Goal: Task Accomplishment & Management: Manage account settings

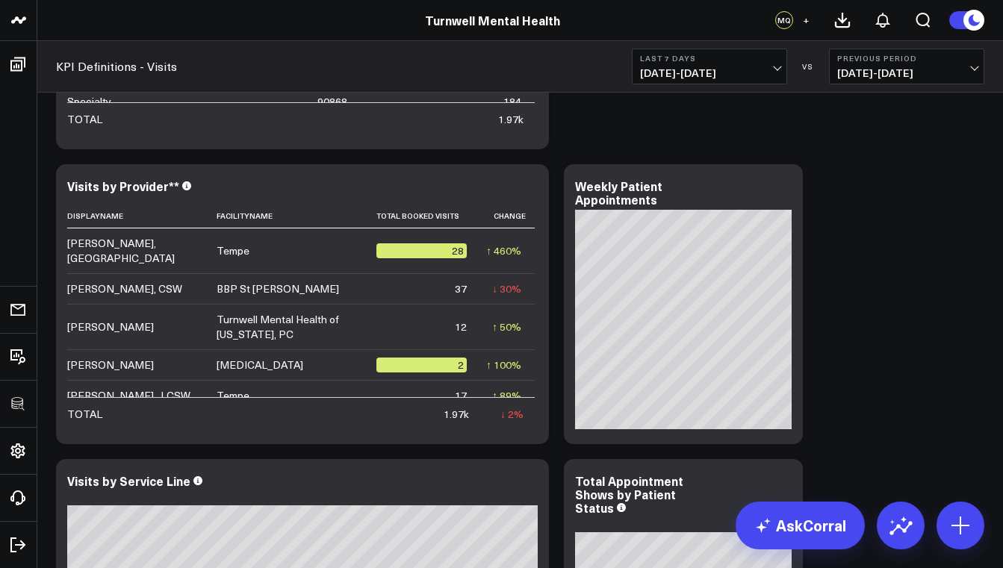
click at [747, 64] on button "Last 7 Days 09/11/25 - 09/17/25" at bounding box center [709, 67] width 155 height 36
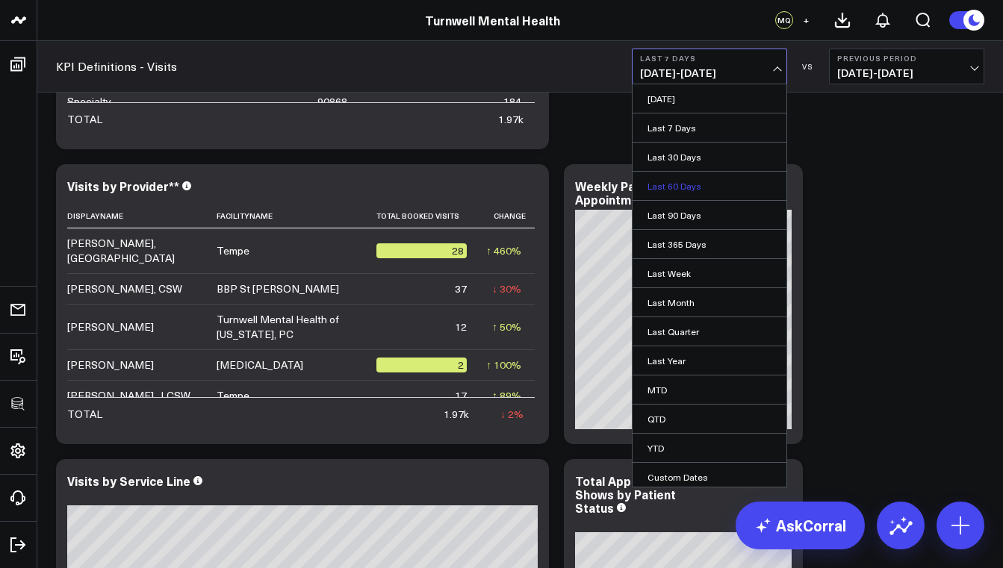
click at [695, 184] on link "Last 60 Days" at bounding box center [709, 186] width 154 height 28
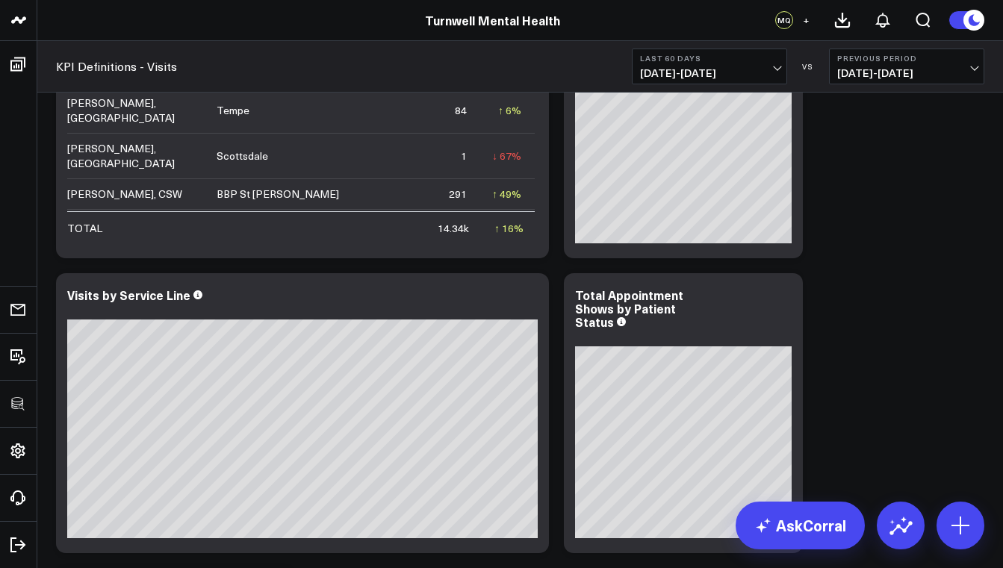
scroll to position [484, 0]
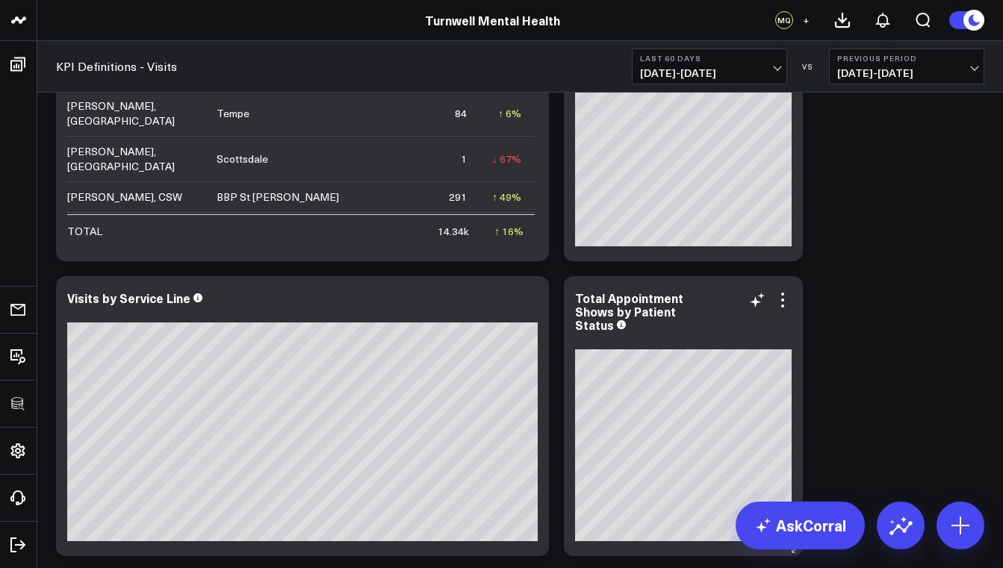
click at [695, 293] on div "Total Appointment Shows by Patient Status" at bounding box center [683, 311] width 216 height 40
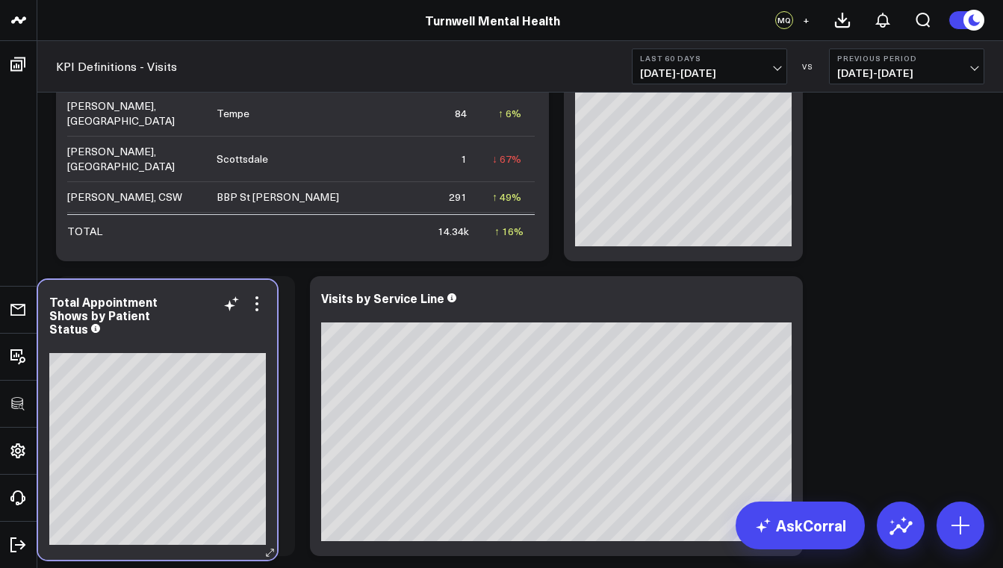
drag, startPoint x: 695, startPoint y: 293, endPoint x: 169, endPoint y: 296, distance: 525.6
click at [169, 296] on div "Total Appointment Shows by Patient Status" at bounding box center [157, 315] width 216 height 40
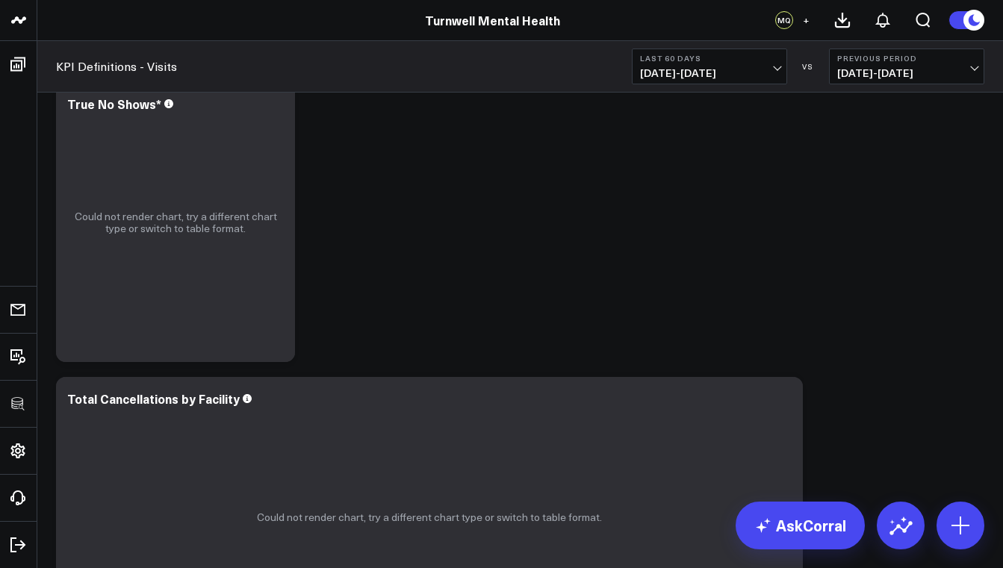
scroll to position [865, 0]
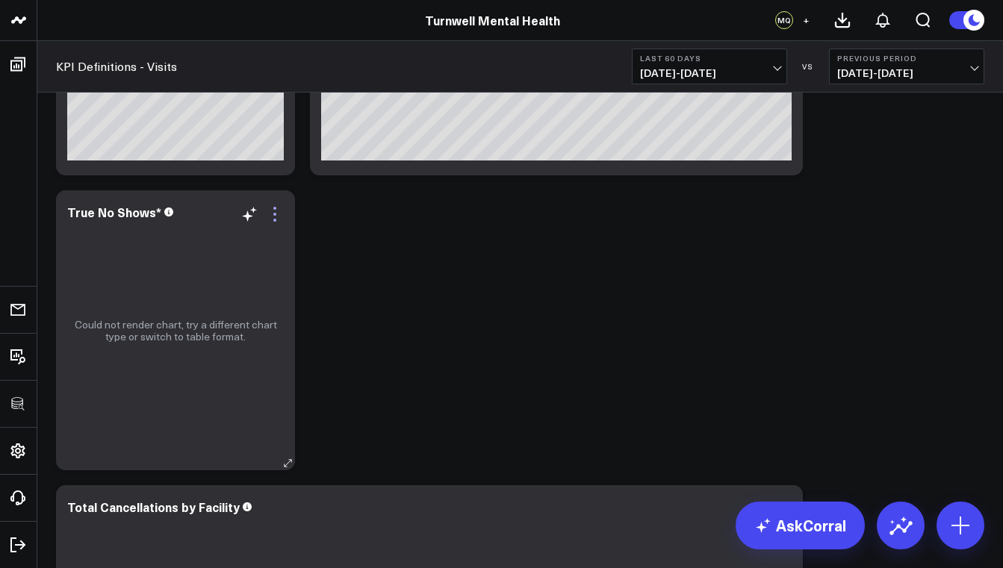
click at [277, 217] on icon at bounding box center [275, 214] width 18 height 18
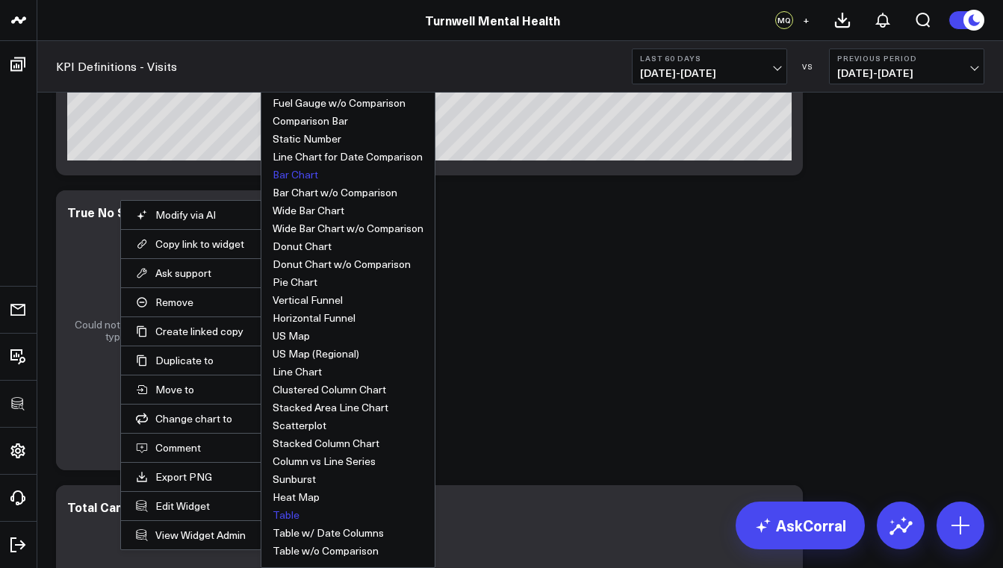
click at [294, 520] on button "Table" at bounding box center [285, 515] width 27 height 10
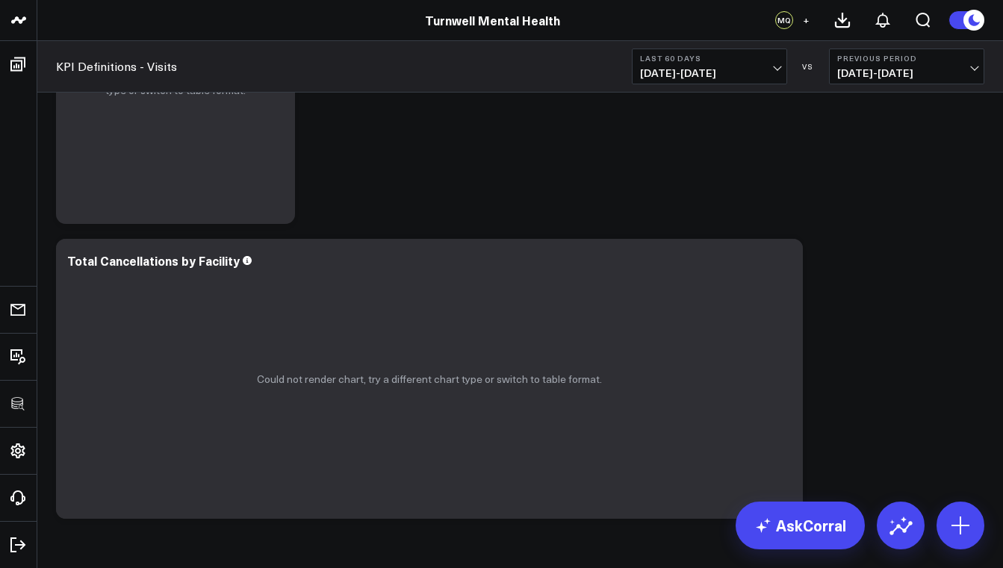
scroll to position [788, 0]
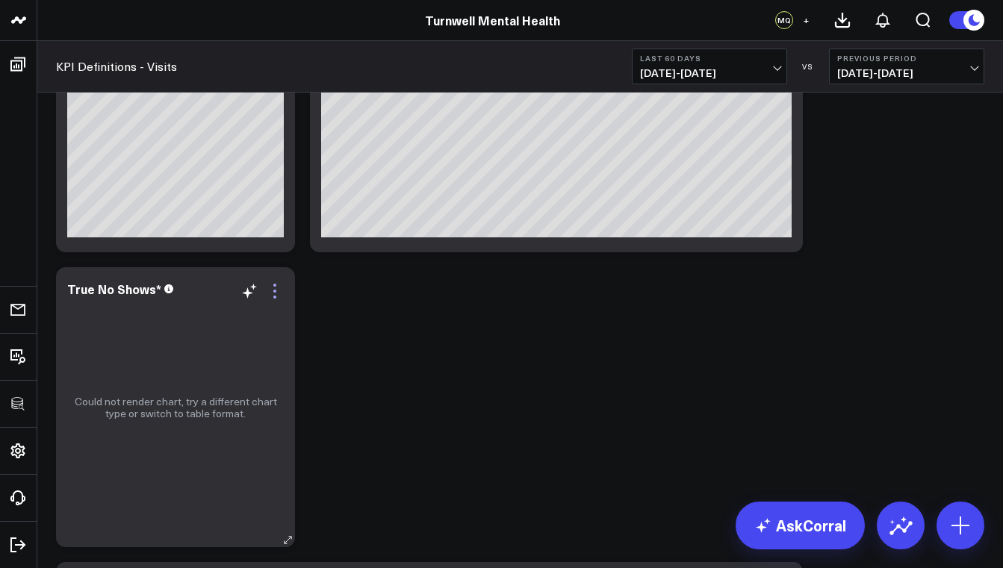
click at [277, 298] on icon at bounding box center [275, 291] width 18 height 18
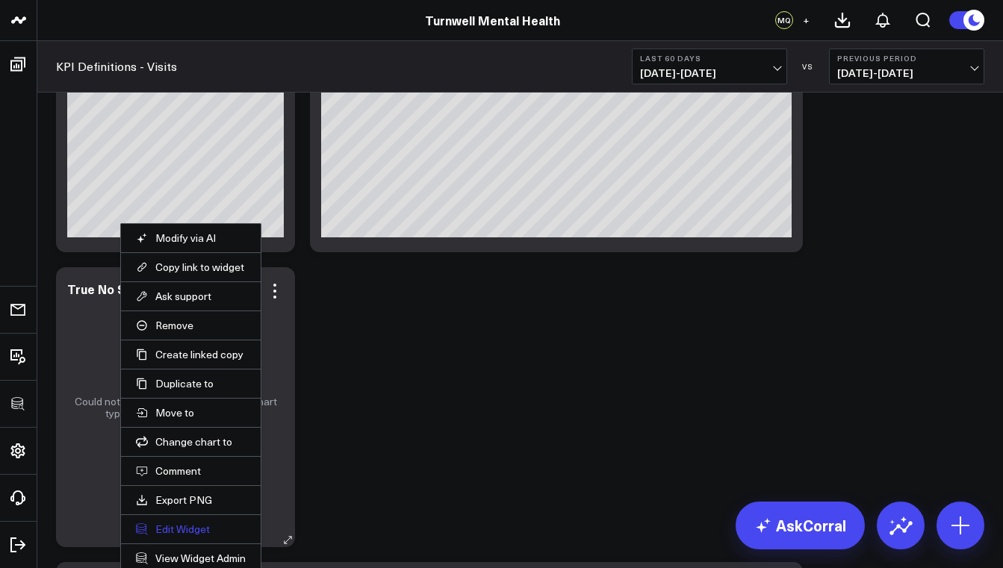
click at [196, 534] on button "Edit Widget" at bounding box center [191, 529] width 110 height 13
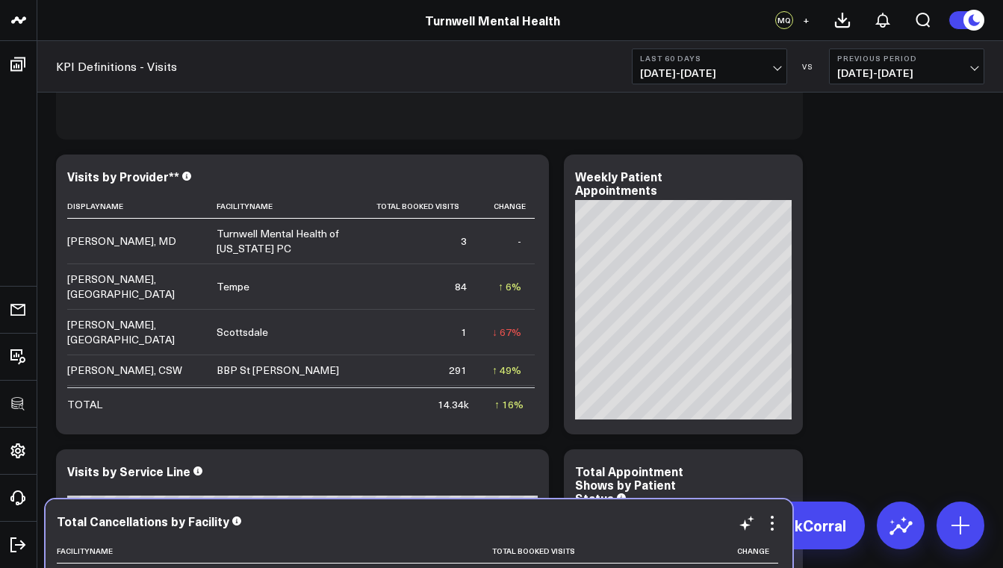
scroll to position [656, 0]
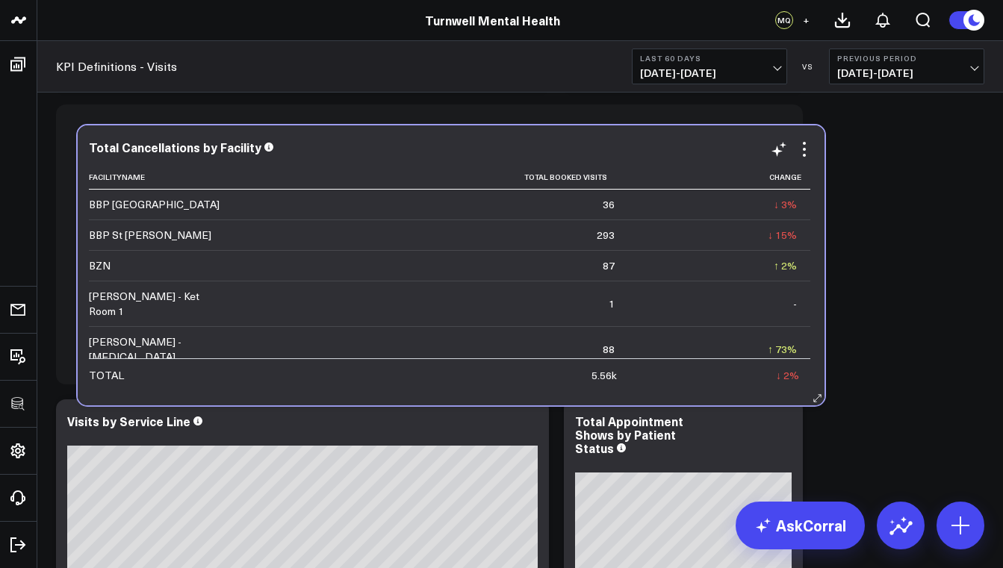
drag, startPoint x: 527, startPoint y: 235, endPoint x: 544, endPoint y: 155, distance: 82.4
click at [544, 154] on div "Total Cancellations by Facility" at bounding box center [451, 146] width 724 height 13
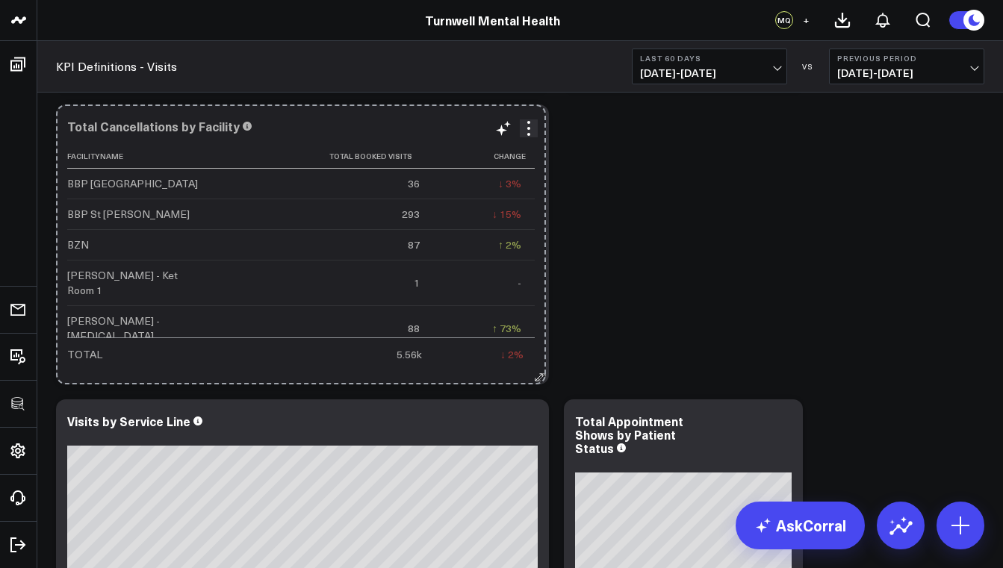
drag, startPoint x: 794, startPoint y: 379, endPoint x: 537, endPoint y: 366, distance: 257.2
click at [537, 366] on div "Total Cancellations by Facility Facilityname Total Booked Visits Change BBP [GE…" at bounding box center [302, 245] width 493 height 280
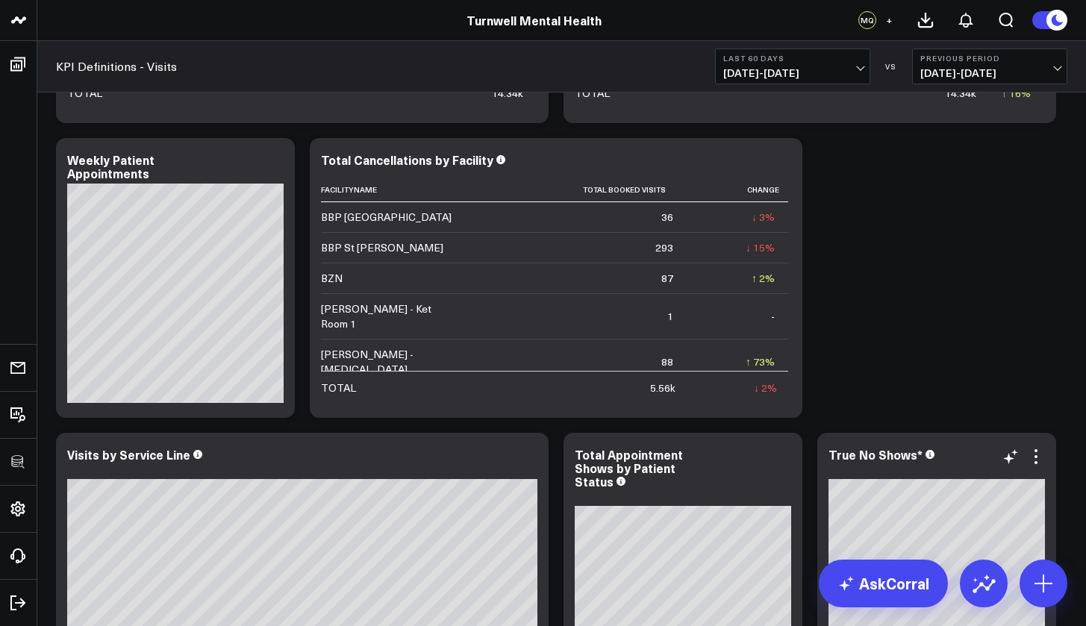
scroll to position [389, 0]
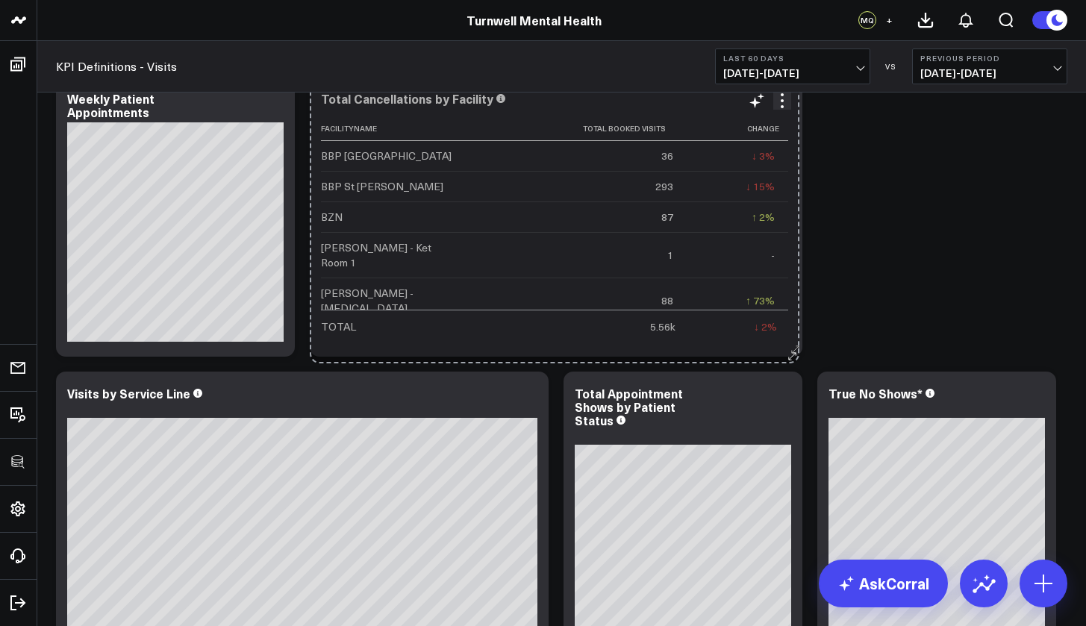
click at [794, 355] on button at bounding box center [795, 349] width 15 height 15
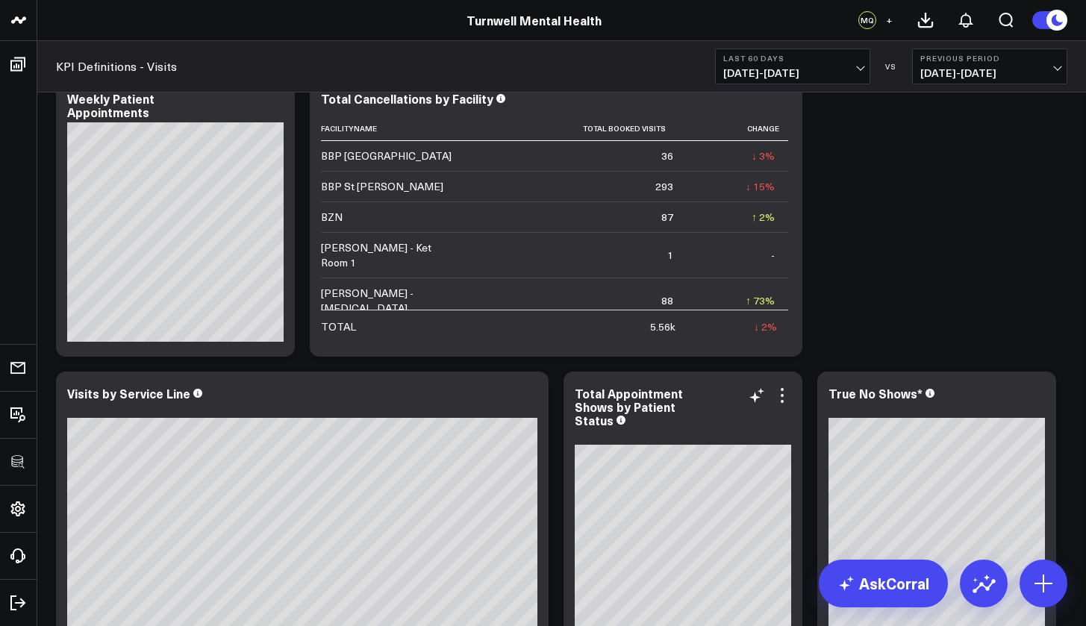
scroll to position [496, 0]
